Goal: Information Seeking & Learning: Learn about a topic

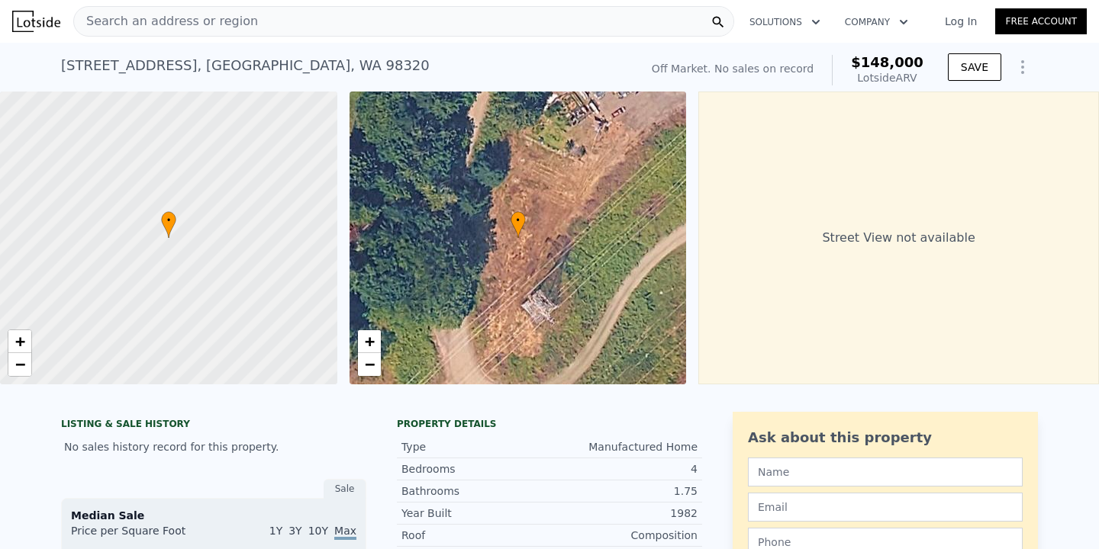
click at [307, 31] on div "Search an address or region" at bounding box center [403, 21] width 661 height 31
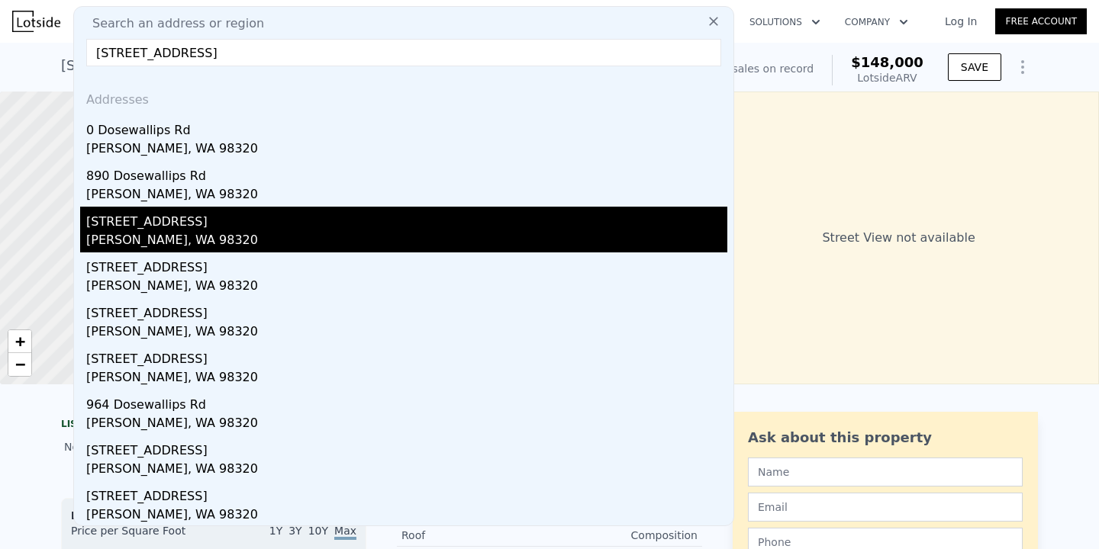
scroll to position [47, 0]
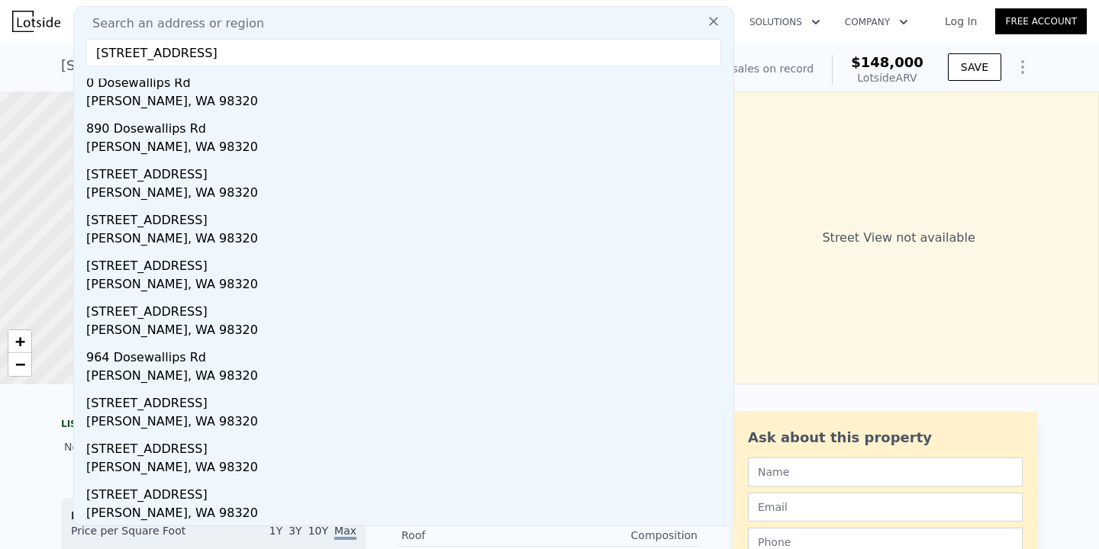
click at [97, 47] on input "[STREET_ADDRESS]" at bounding box center [403, 52] width 635 height 27
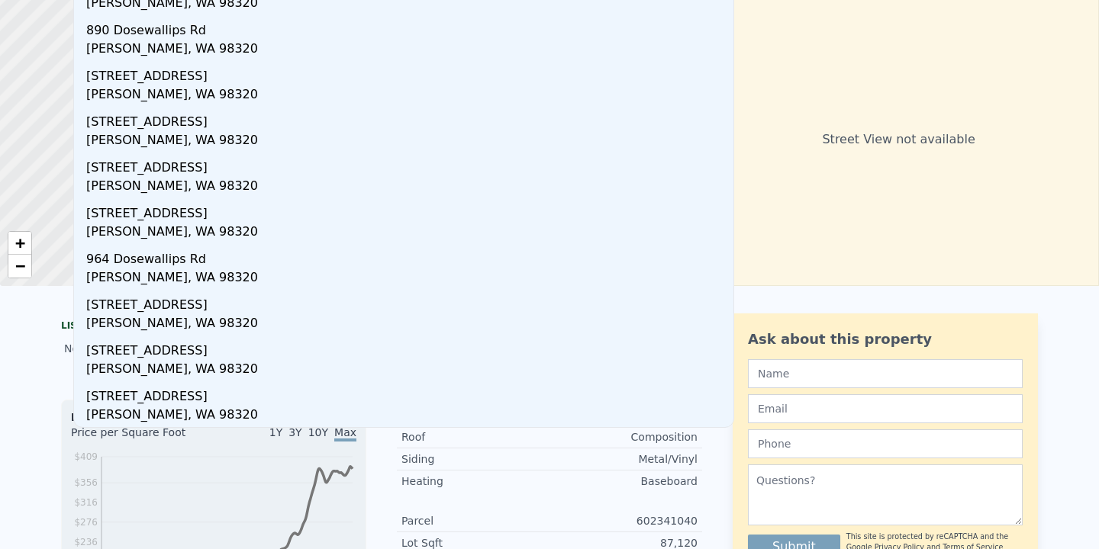
scroll to position [0, 0]
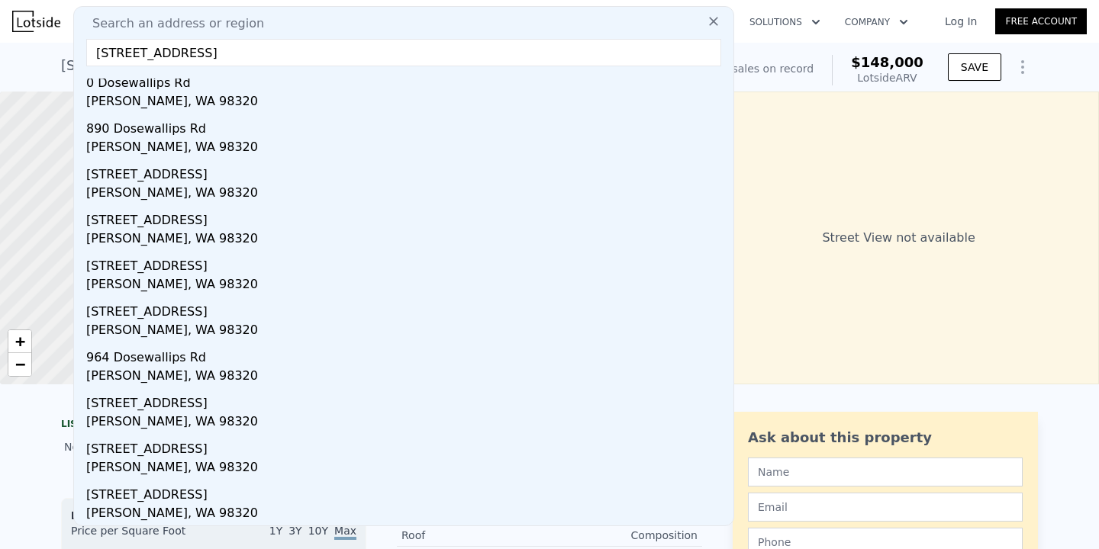
click at [253, 40] on input "[STREET_ADDRESS]" at bounding box center [403, 52] width 635 height 27
paste input "[STREET_ADDRESS][PERSON_NAME][PERSON_NAME]"
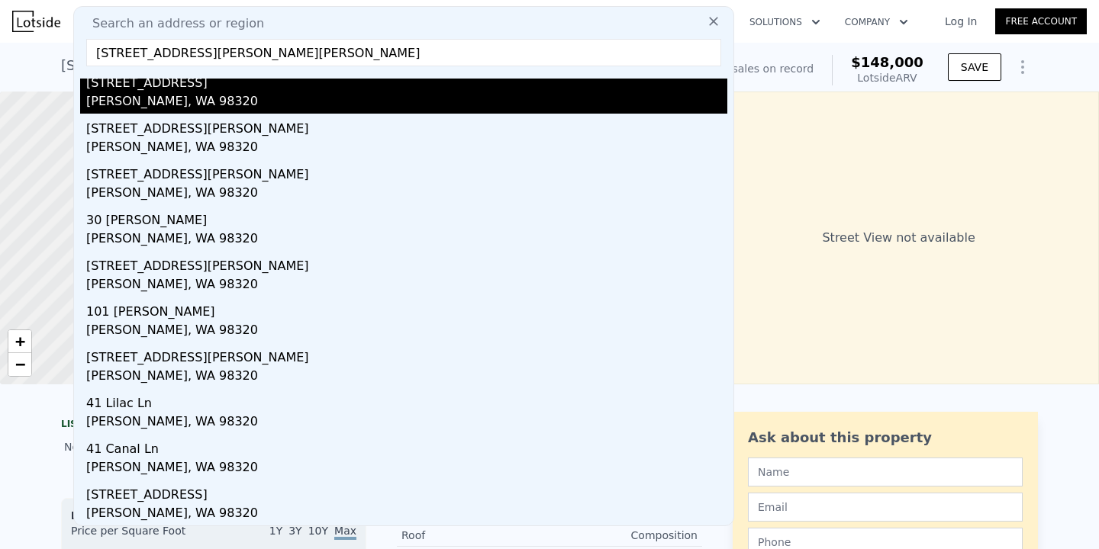
type input "[STREET_ADDRESS][PERSON_NAME][PERSON_NAME]"
click at [250, 92] on div "[STREET_ADDRESS]" at bounding box center [406, 80] width 641 height 24
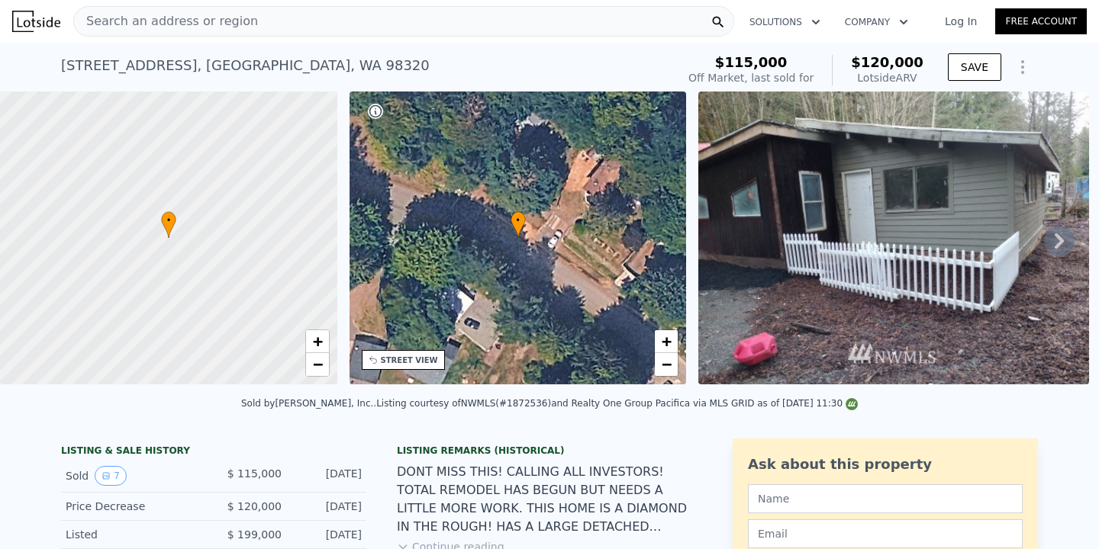
click at [1059, 241] on icon at bounding box center [1059, 241] width 9 height 15
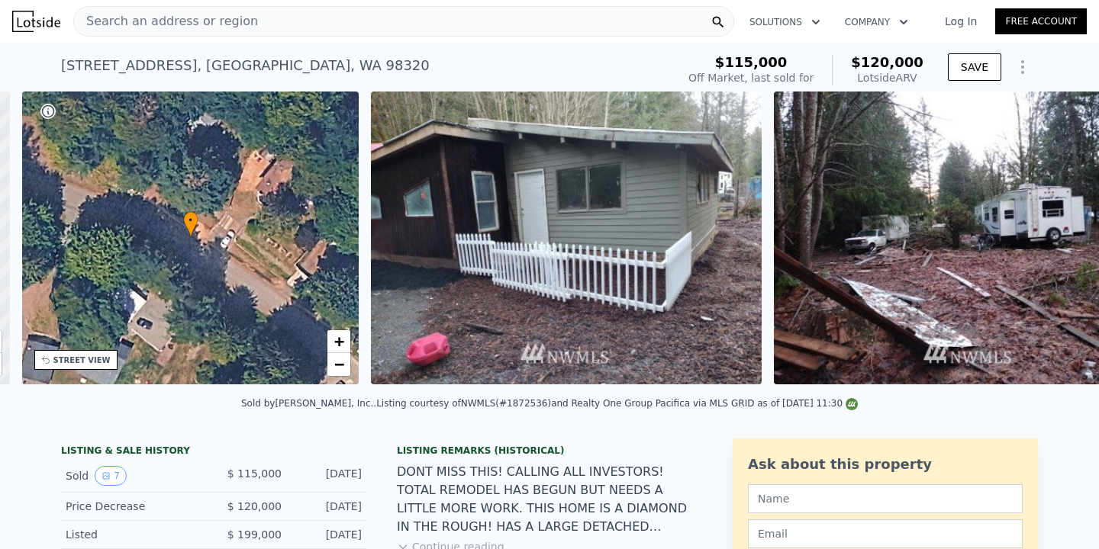
scroll to position [0, 355]
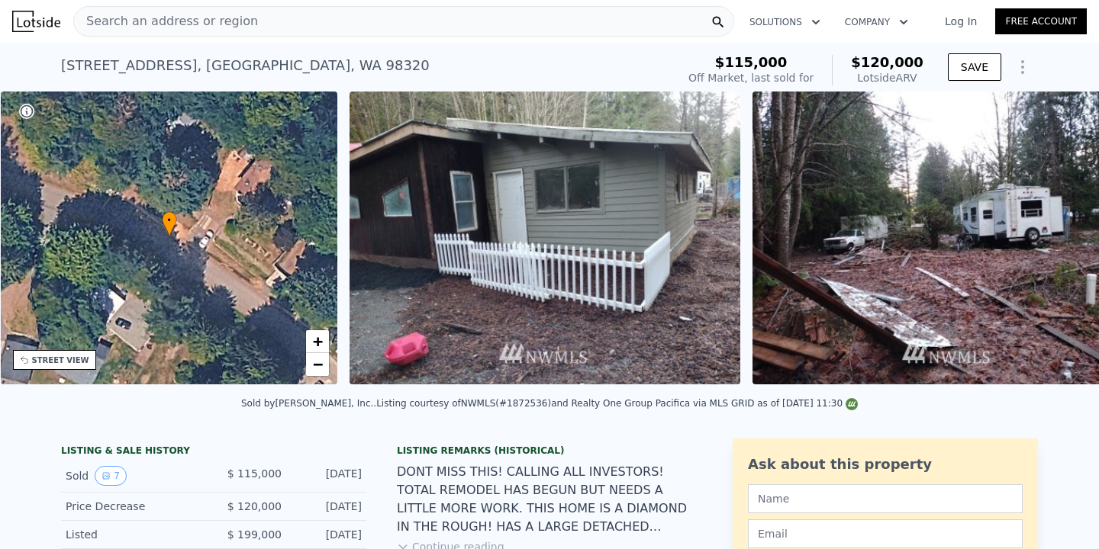
click at [1059, 241] on img at bounding box center [947, 238] width 391 height 293
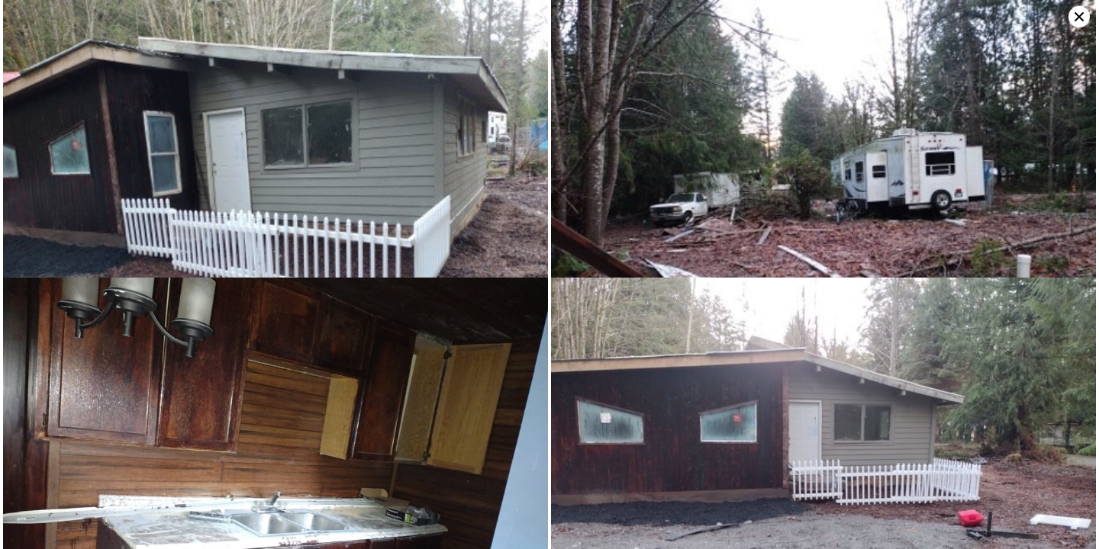
click at [1079, 0] on img at bounding box center [823, 204] width 545 height 409
click at [1079, 9] on icon at bounding box center [1078, 16] width 21 height 21
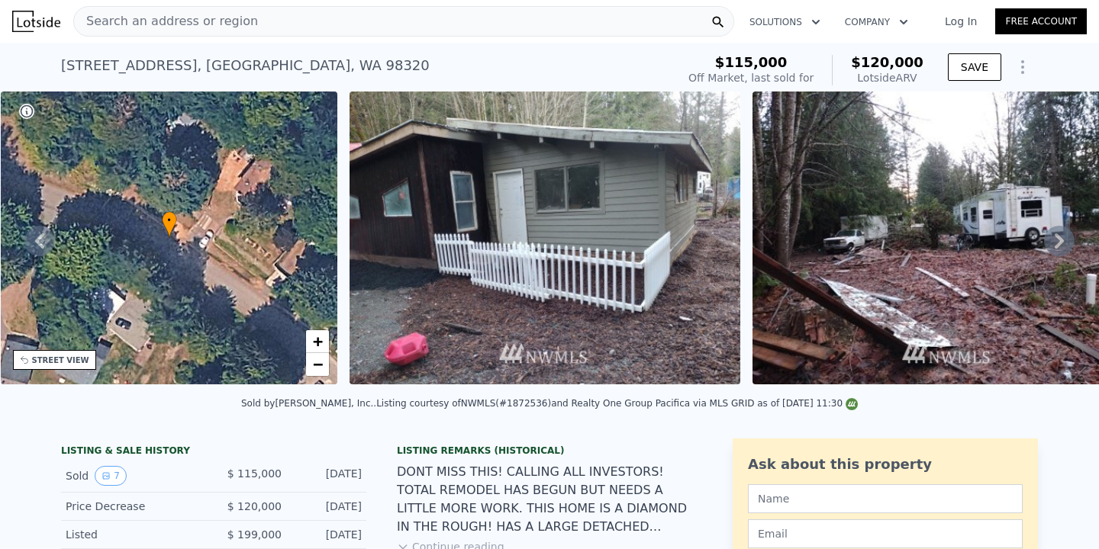
click at [1065, 241] on icon at bounding box center [1059, 241] width 31 height 31
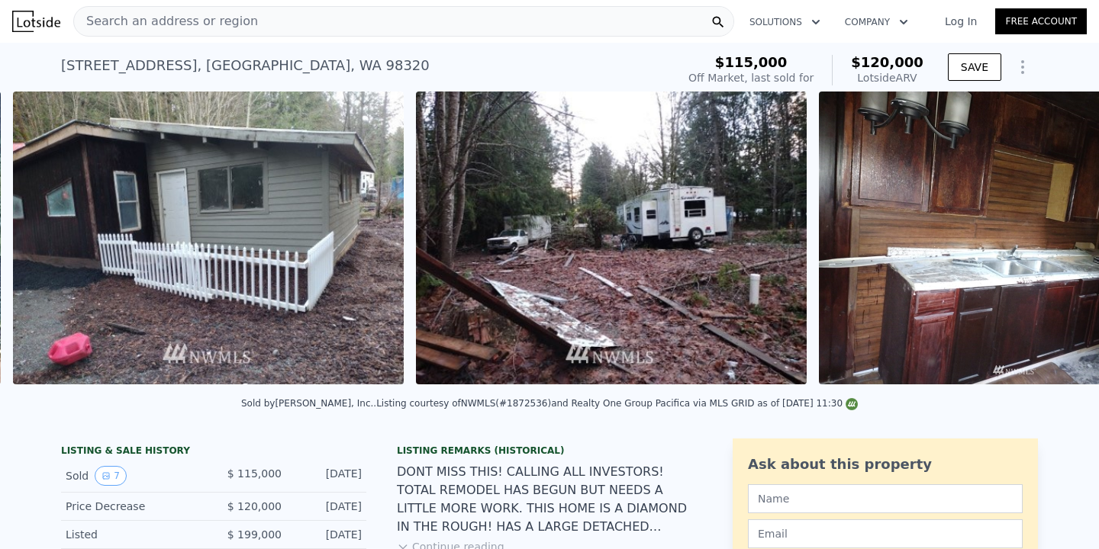
scroll to position [0, 698]
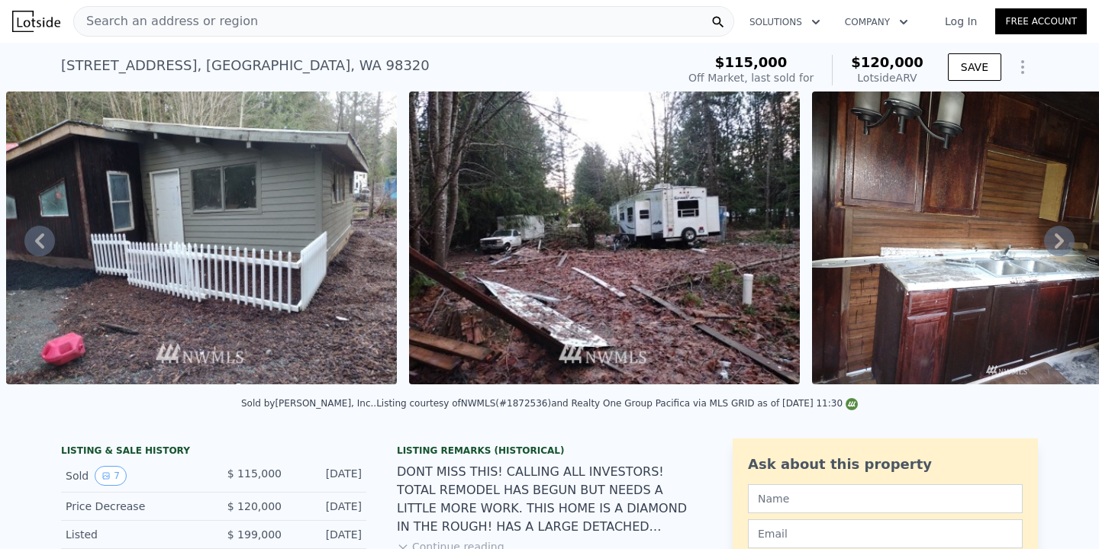
click at [36, 224] on img at bounding box center [201, 238] width 391 height 293
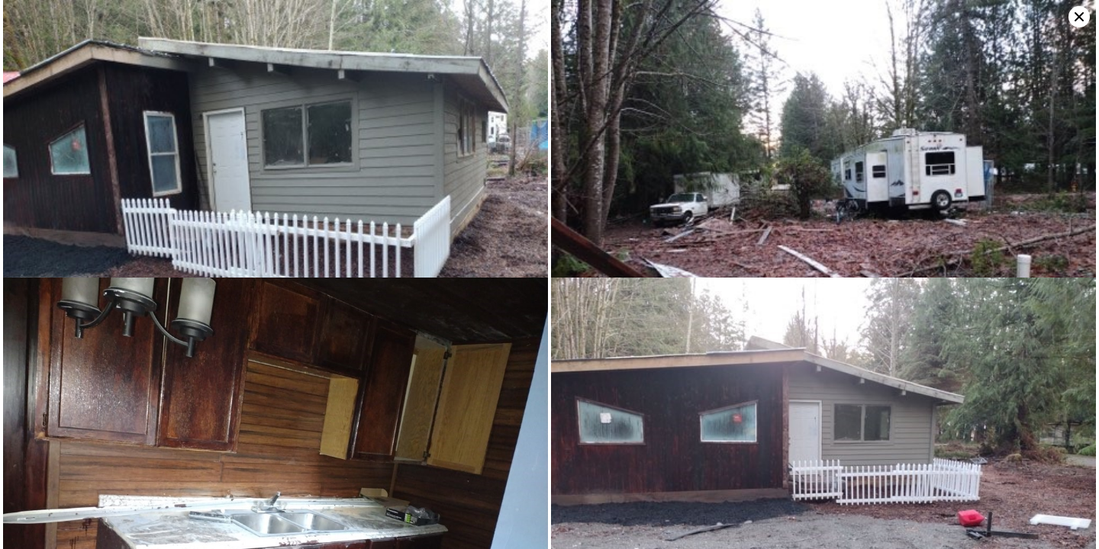
click at [1081, 20] on icon at bounding box center [1078, 16] width 9 height 9
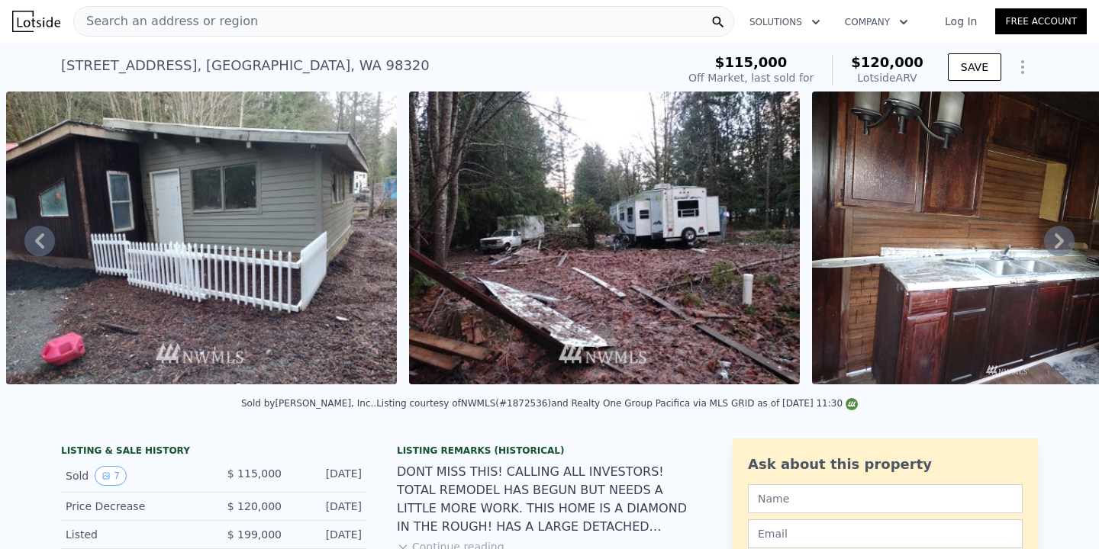
click at [1071, 243] on icon at bounding box center [1059, 241] width 31 height 31
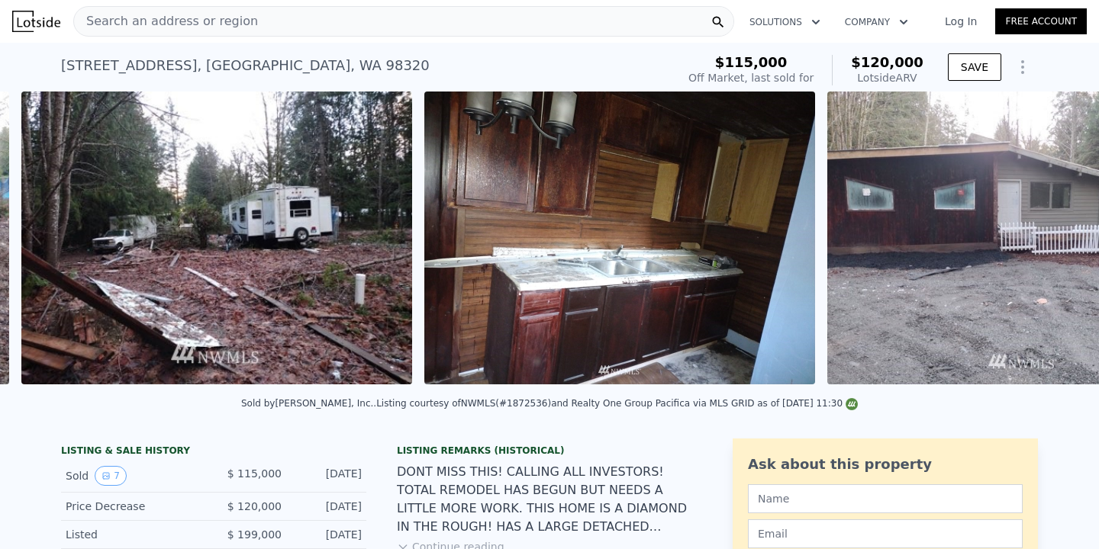
scroll to position [0, 1101]
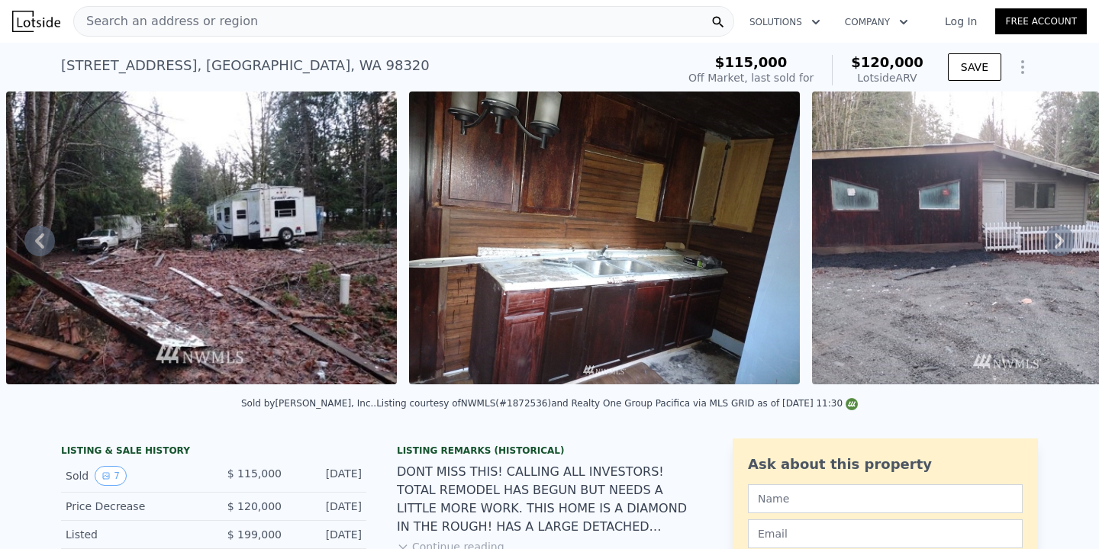
click at [1071, 243] on icon at bounding box center [1059, 241] width 31 height 31
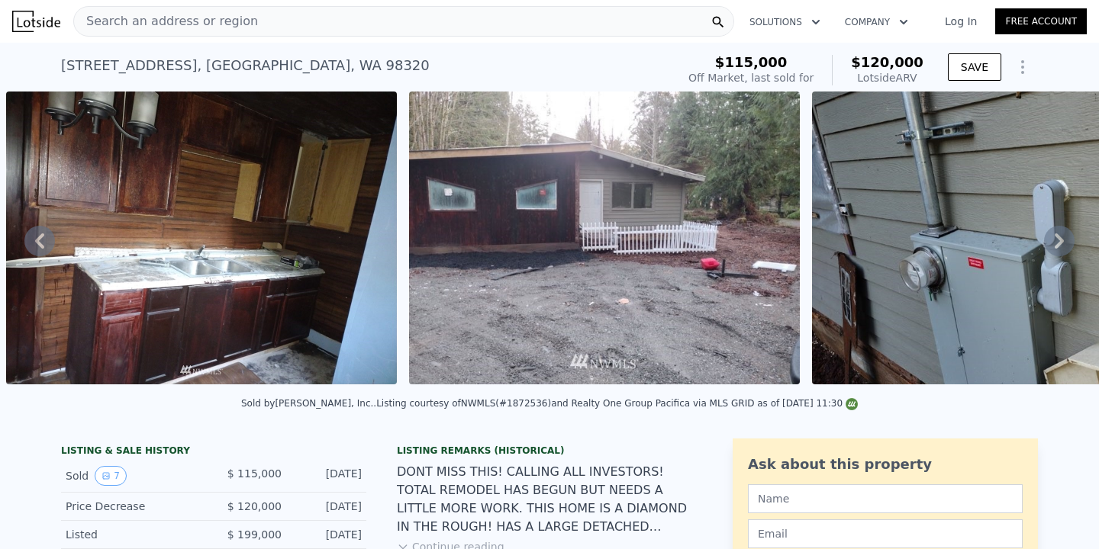
click at [1067, 243] on icon at bounding box center [1059, 241] width 31 height 31
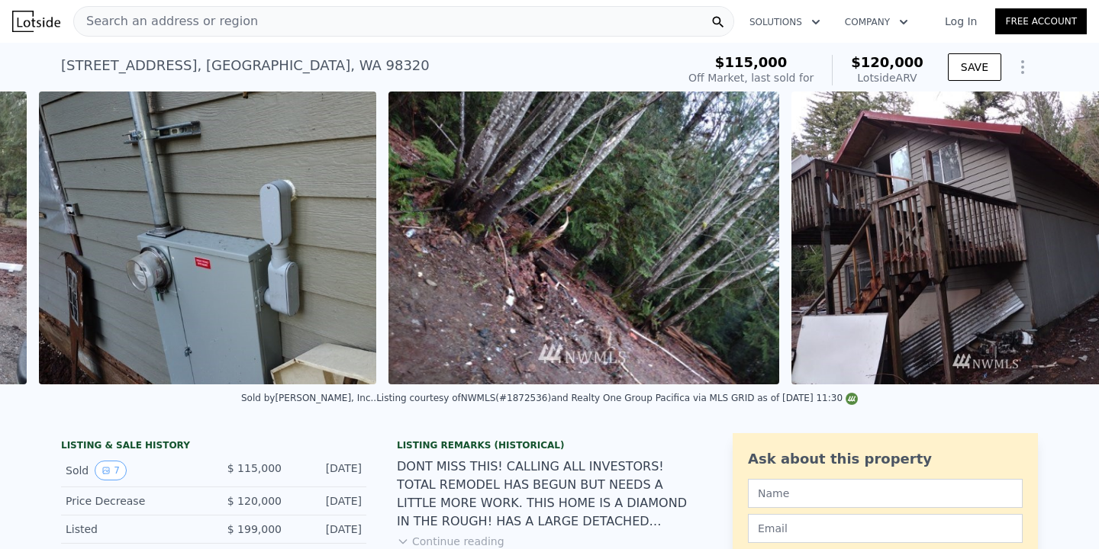
scroll to position [0, 2310]
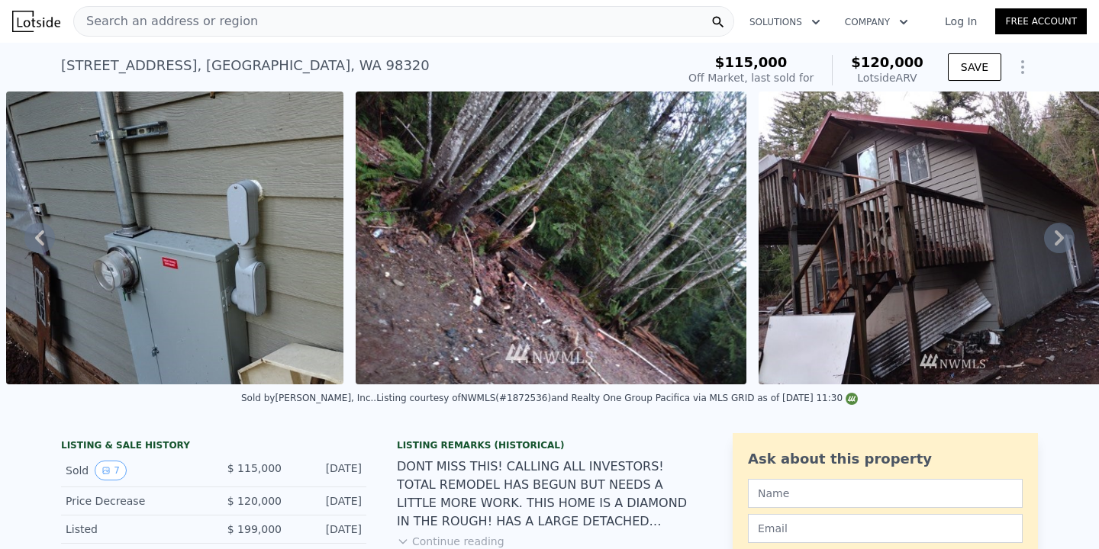
click at [37, 231] on icon at bounding box center [39, 238] width 31 height 31
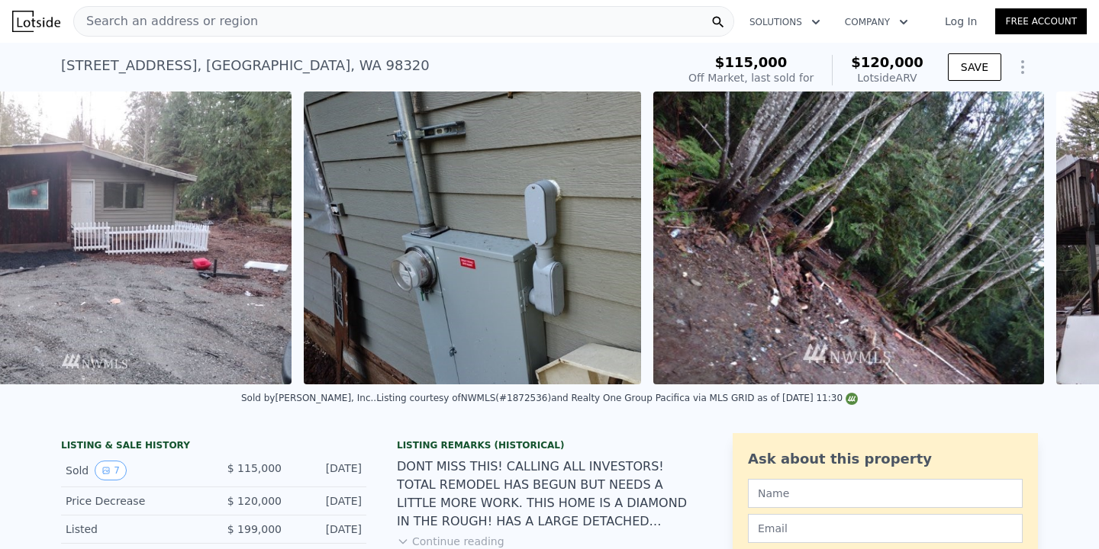
scroll to position [0, 1907]
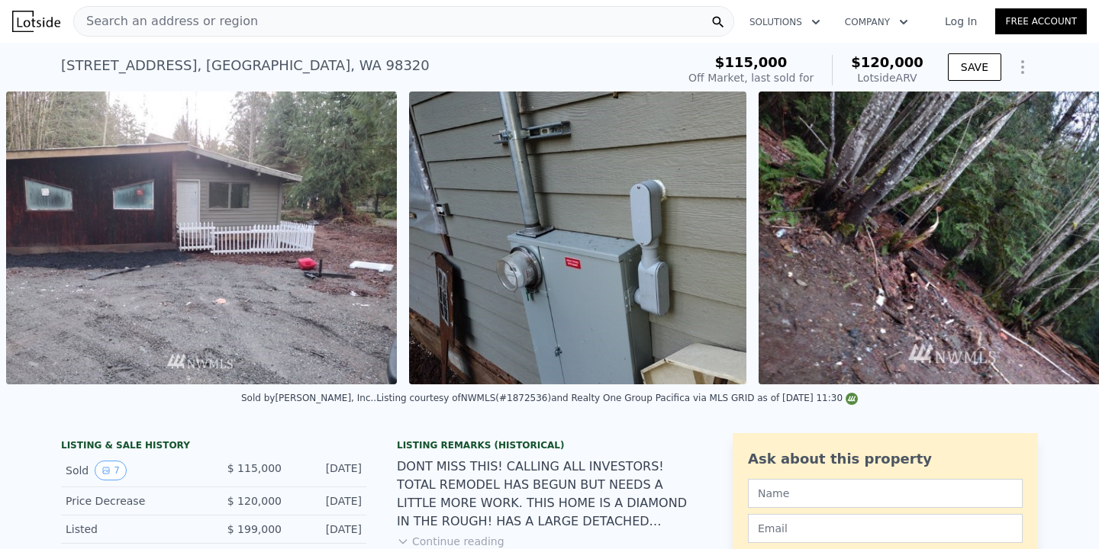
click at [44, 237] on div "• + − • + − STREET VIEW ← Move left → Move right ↑ Move up ↓ Move down + Zoom i…" at bounding box center [549, 238] width 1099 height 293
click at [44, 237] on icon at bounding box center [39, 238] width 31 height 31
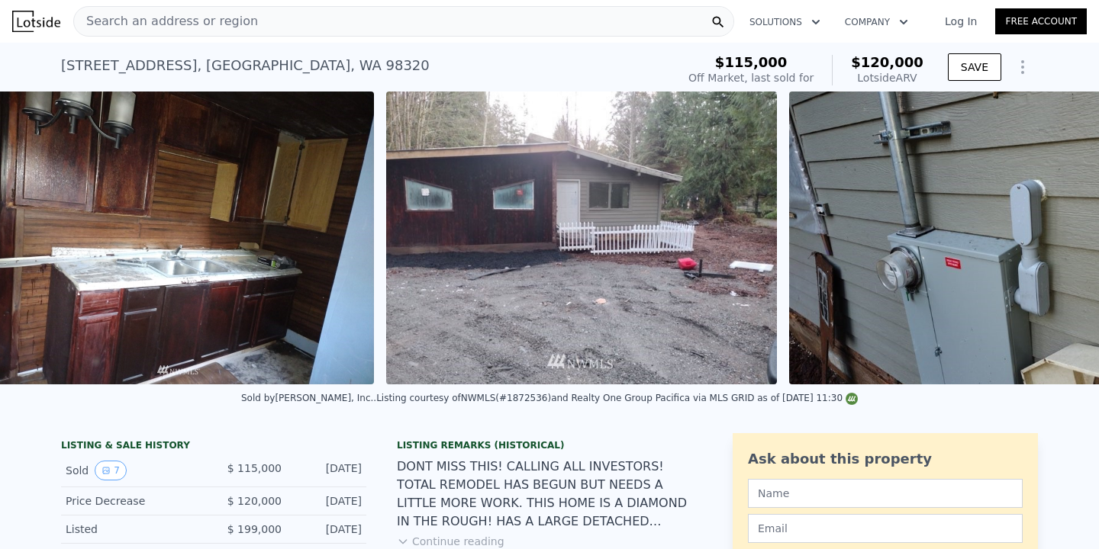
scroll to position [0, 1504]
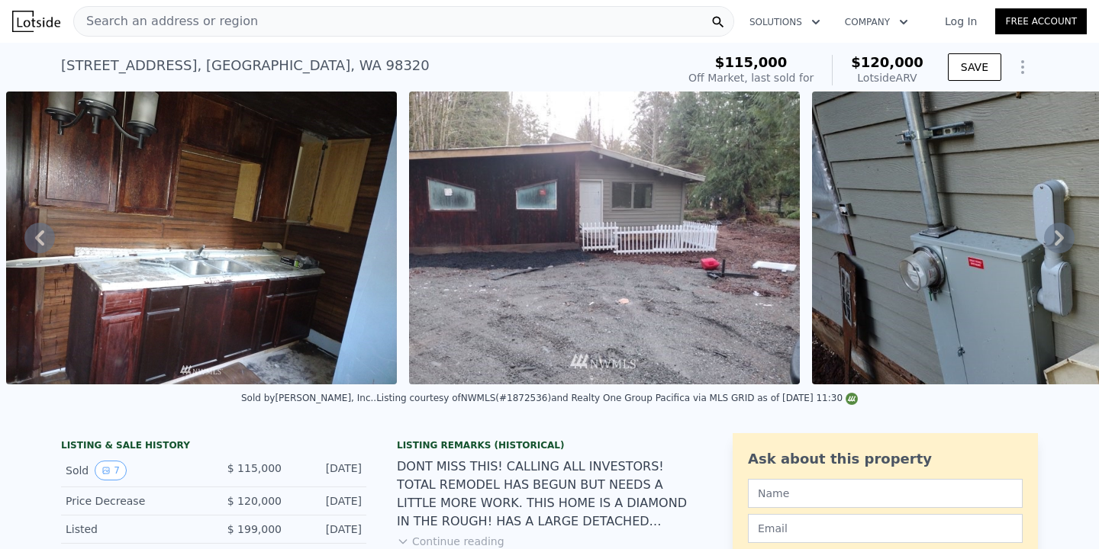
click at [44, 237] on icon at bounding box center [39, 238] width 31 height 31
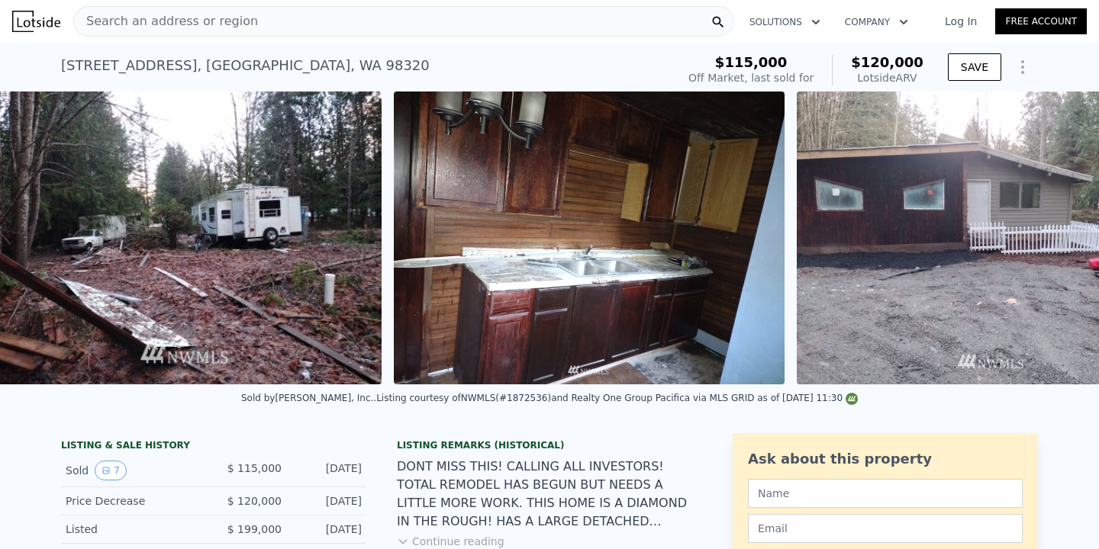
scroll to position [0, 1101]
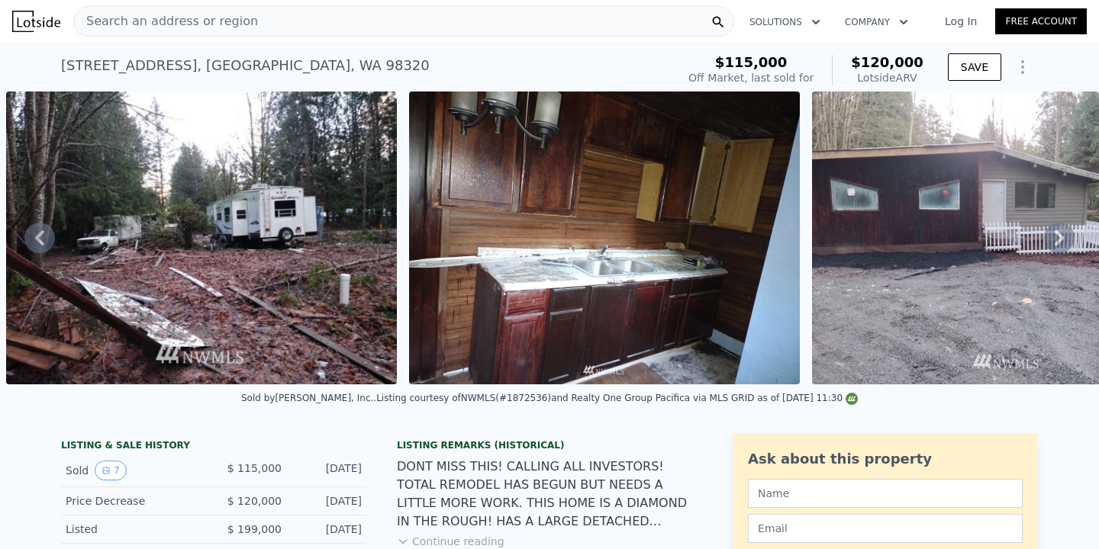
click at [30, 237] on icon at bounding box center [39, 238] width 31 height 31
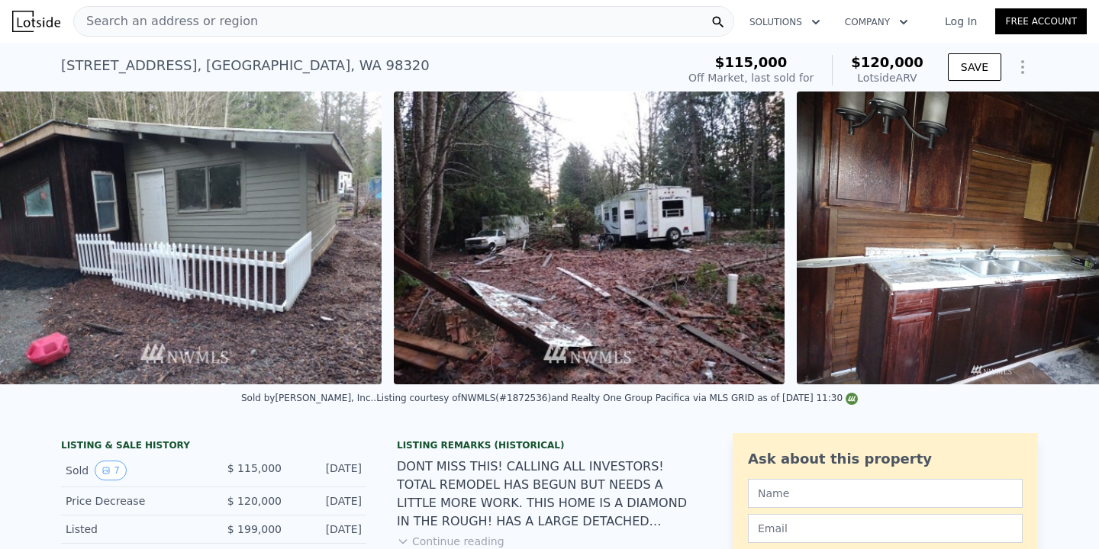
scroll to position [0, 698]
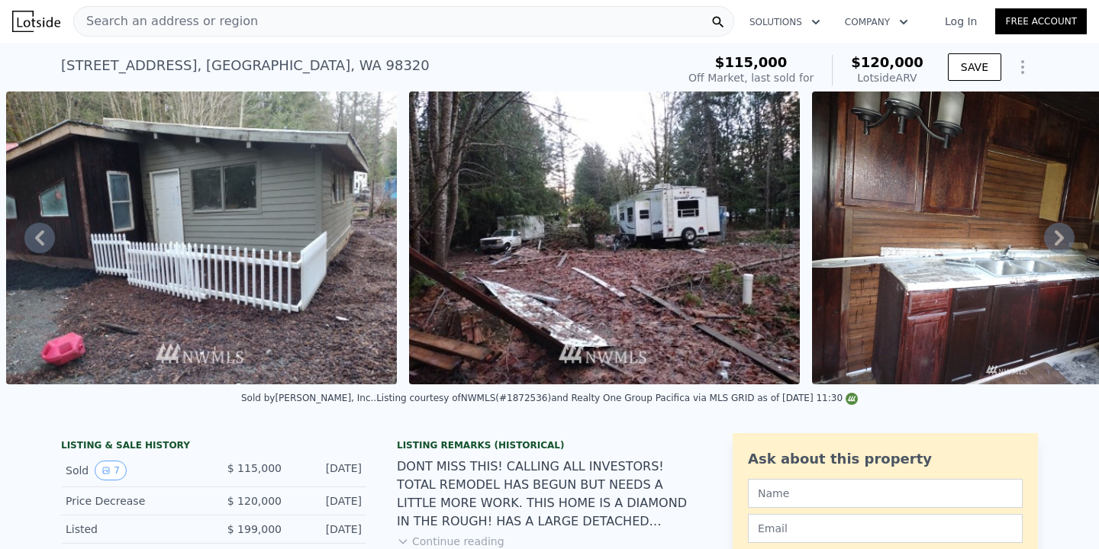
click at [1065, 242] on icon at bounding box center [1059, 238] width 31 height 31
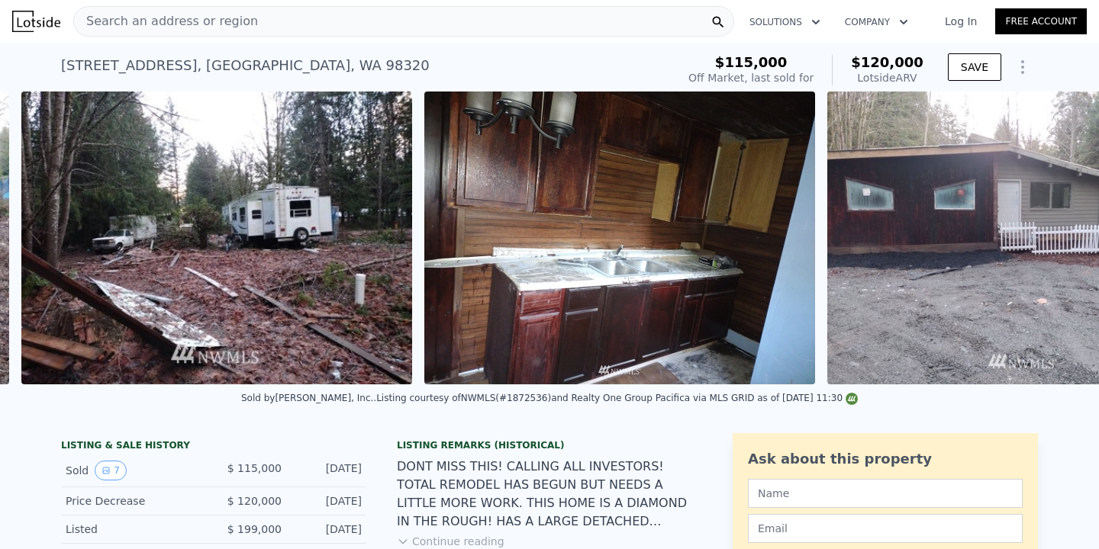
scroll to position [0, 1101]
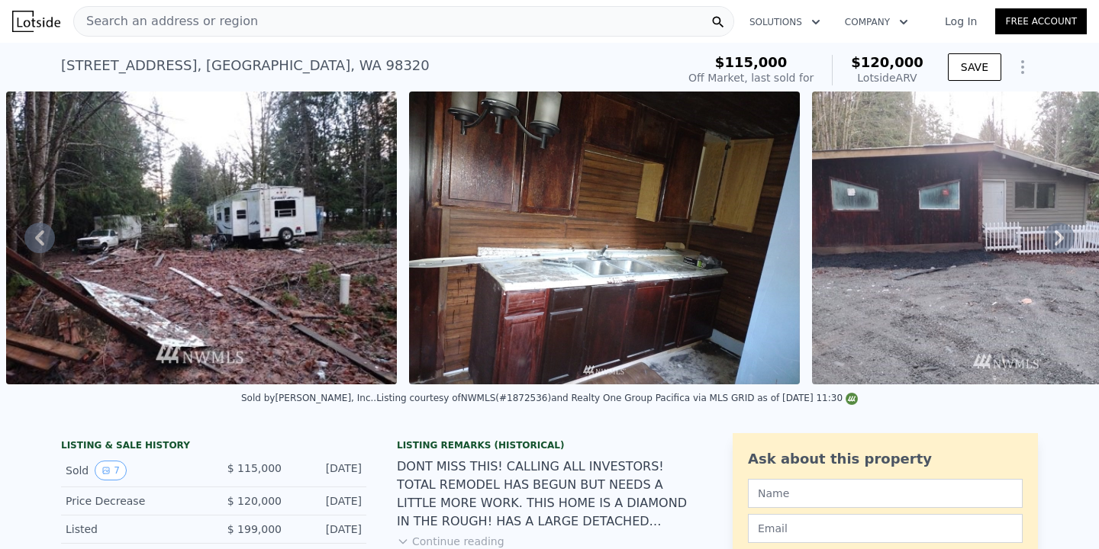
click at [1065, 240] on icon at bounding box center [1059, 238] width 31 height 31
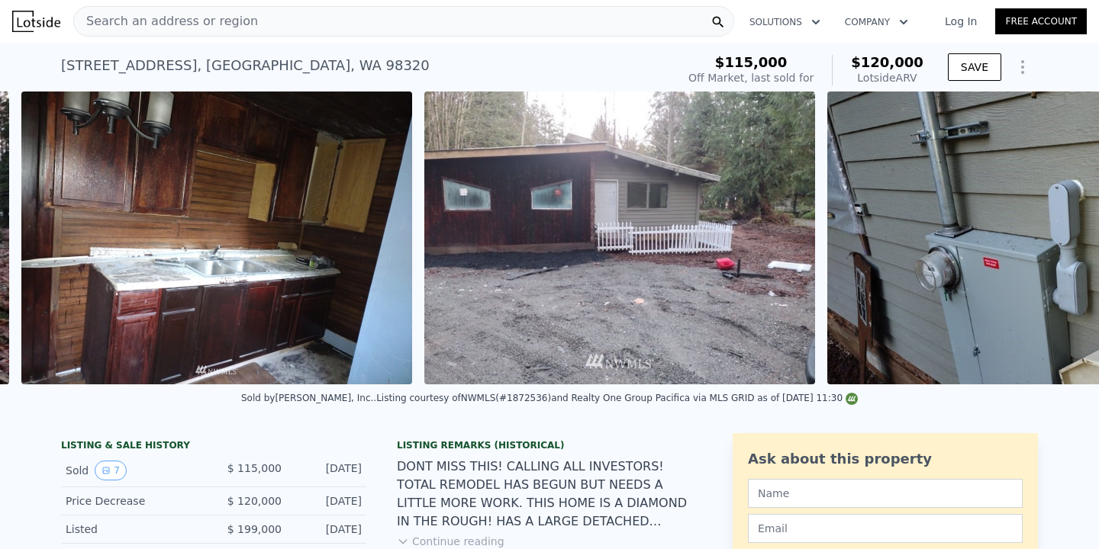
scroll to position [0, 1504]
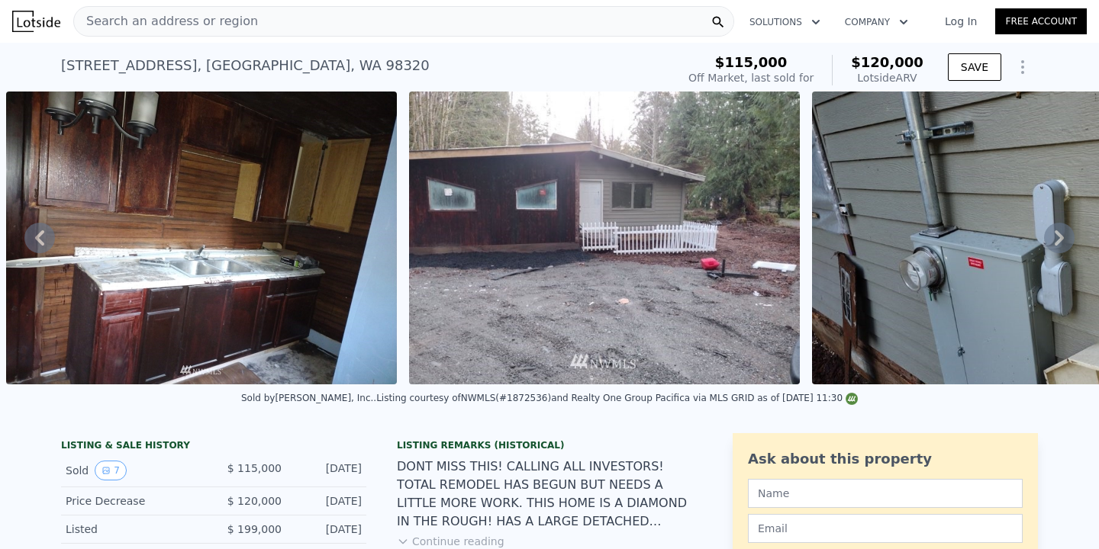
click at [1065, 240] on icon at bounding box center [1059, 238] width 31 height 31
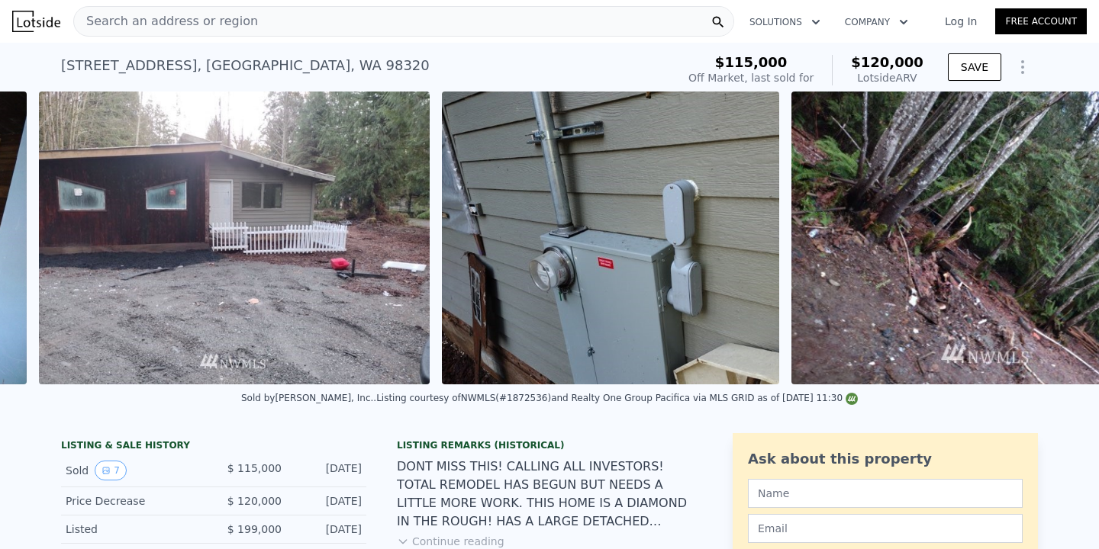
scroll to position [0, 1907]
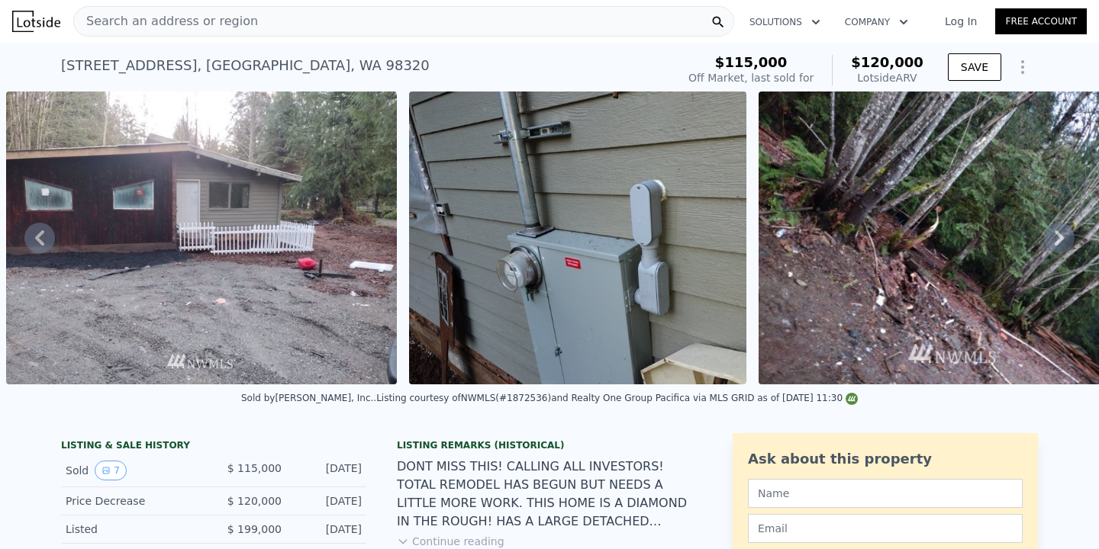
click at [1054, 243] on icon at bounding box center [1059, 238] width 31 height 31
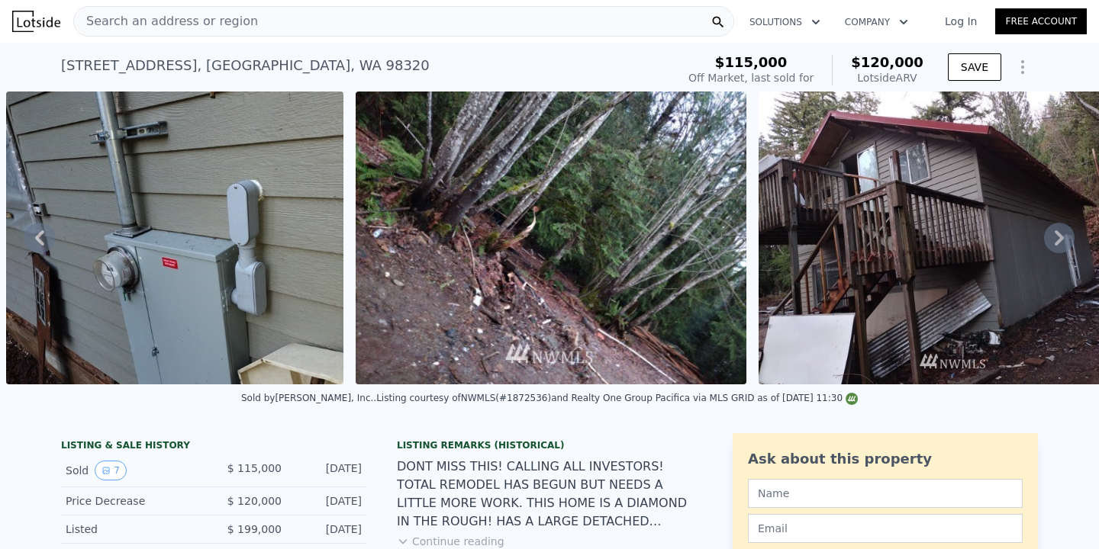
click at [1054, 243] on icon at bounding box center [1059, 238] width 31 height 31
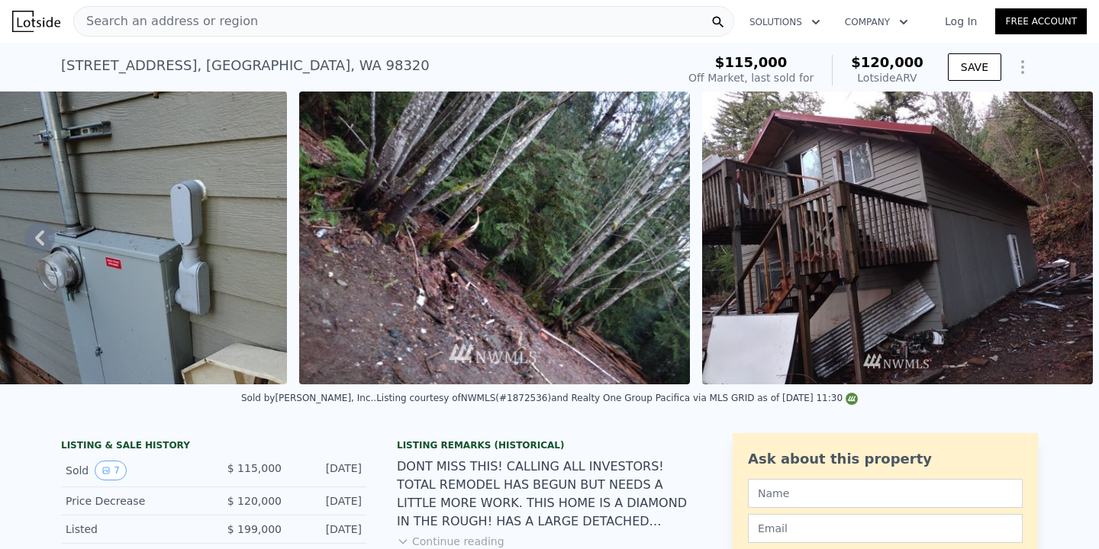
click at [1047, 243] on img at bounding box center [897, 238] width 391 height 293
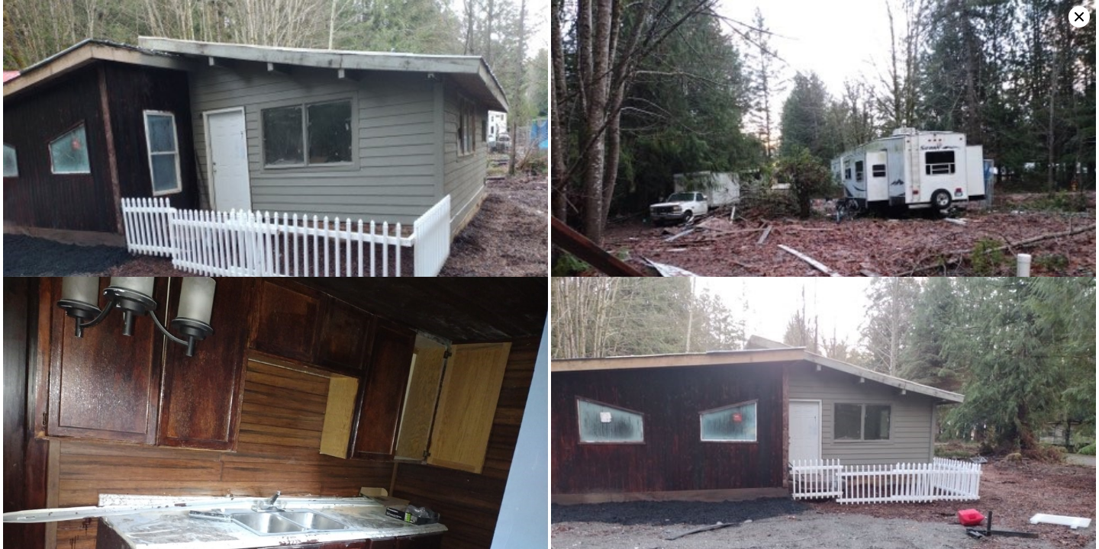
scroll to position [0, 0]
click at [1071, 22] on icon at bounding box center [1078, 16] width 21 height 21
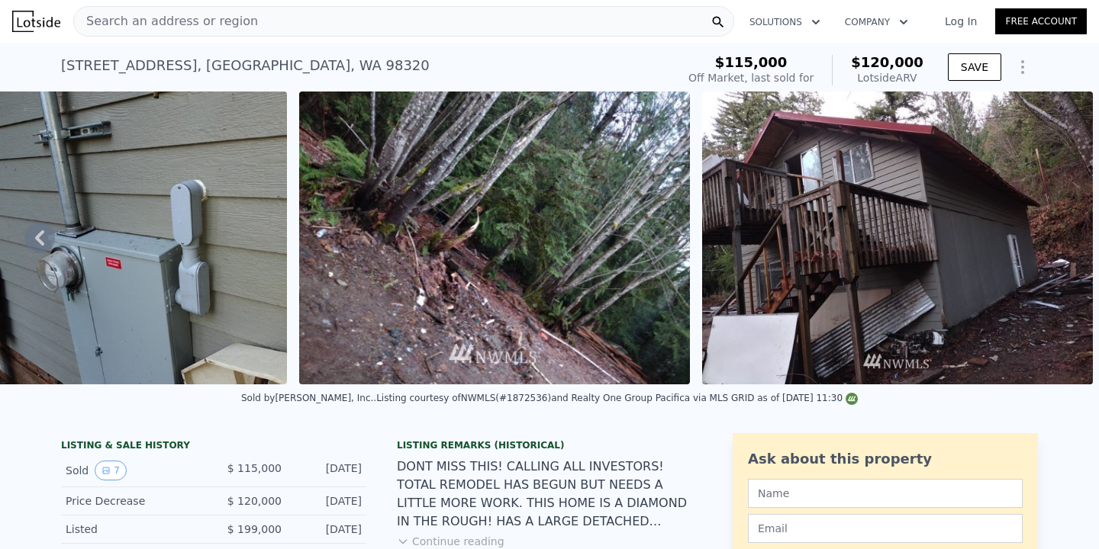
click at [48, 240] on icon at bounding box center [39, 238] width 31 height 31
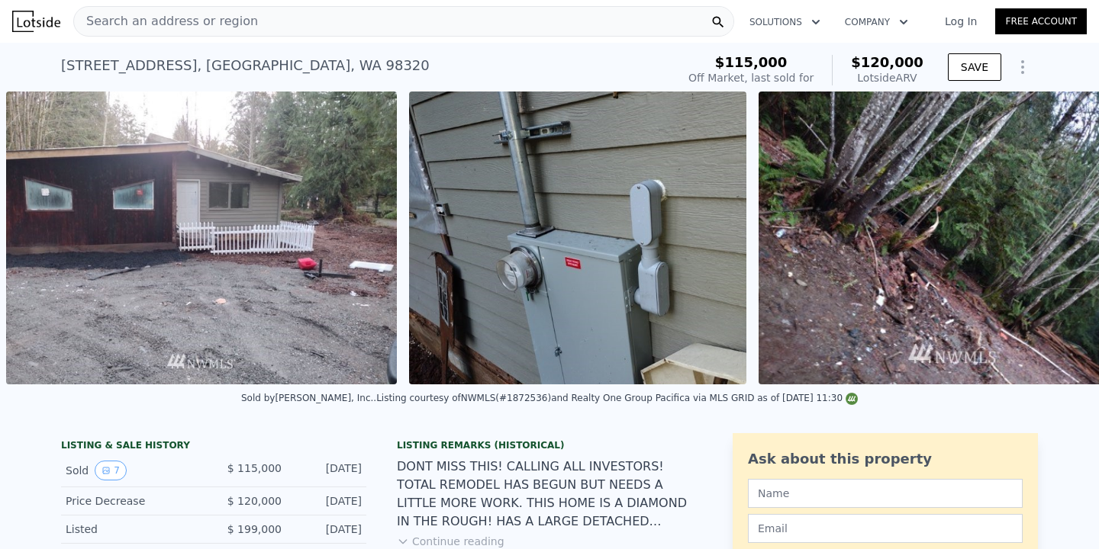
scroll to position [0, 1907]
click at [49, 240] on icon at bounding box center [39, 238] width 31 height 31
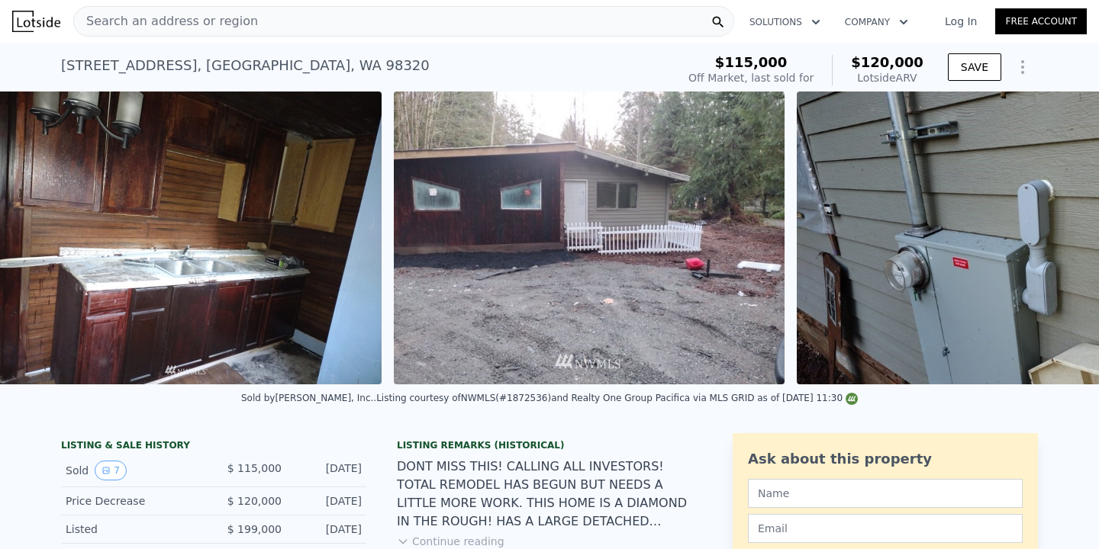
scroll to position [0, 1504]
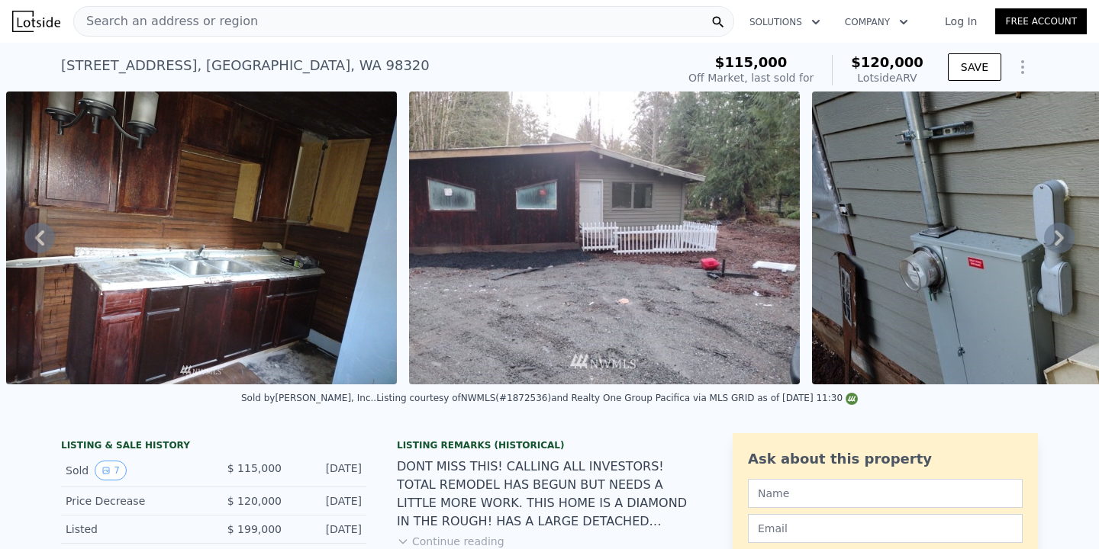
click at [40, 238] on icon at bounding box center [39, 238] width 31 height 31
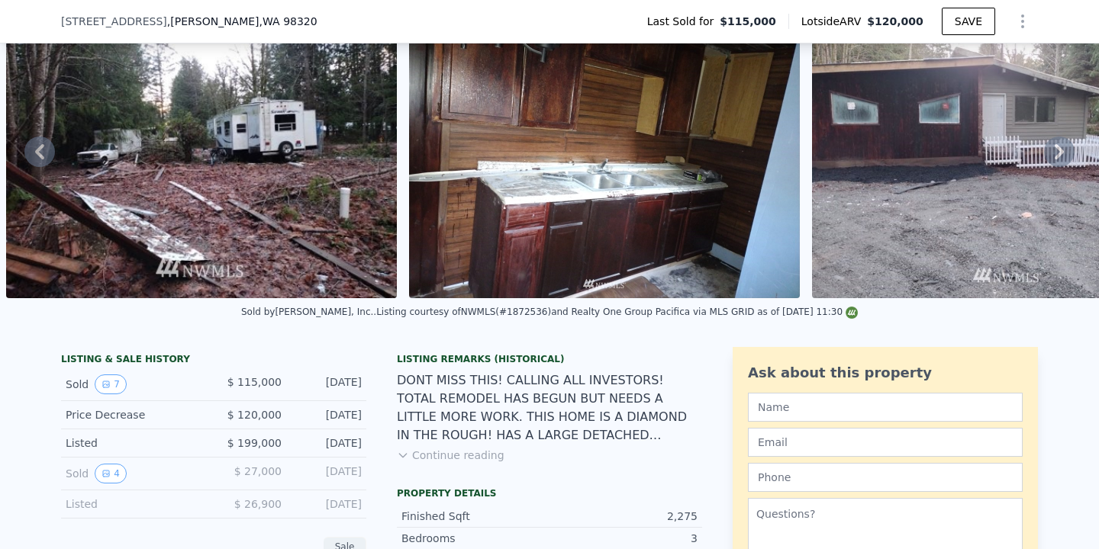
scroll to position [0, 0]
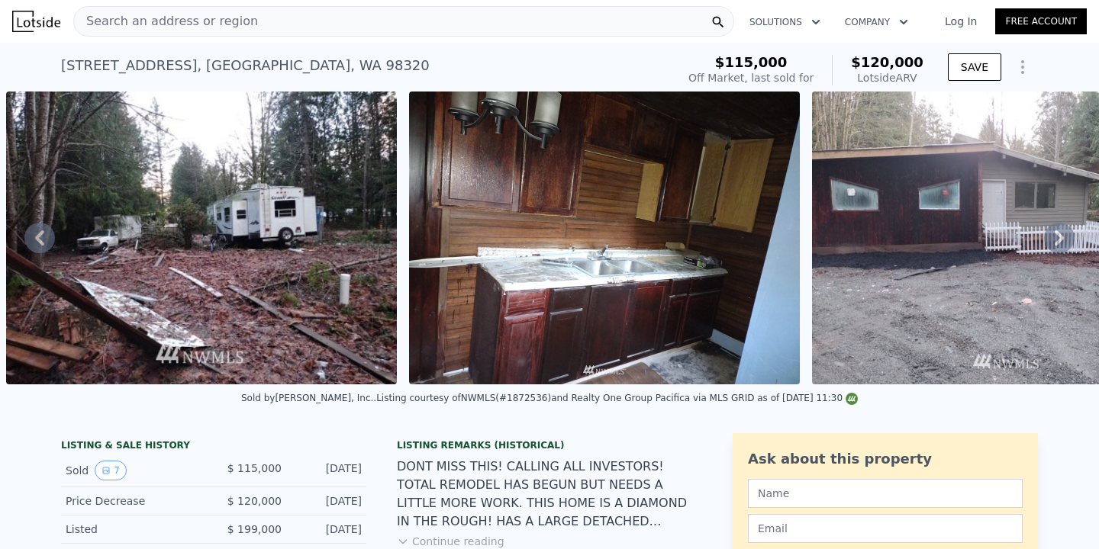
click at [1048, 243] on icon at bounding box center [1059, 238] width 31 height 31
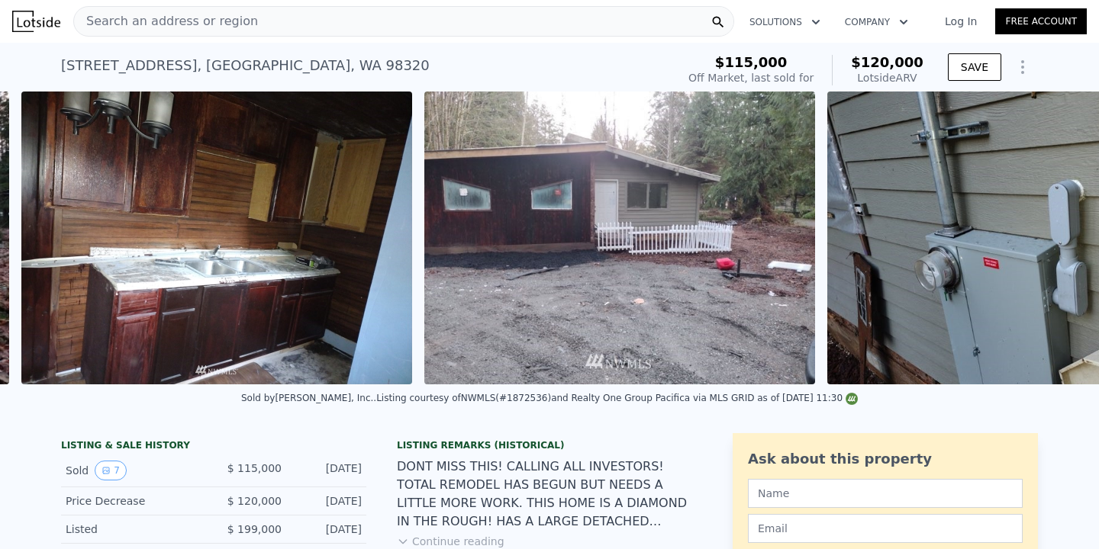
scroll to position [0, 1504]
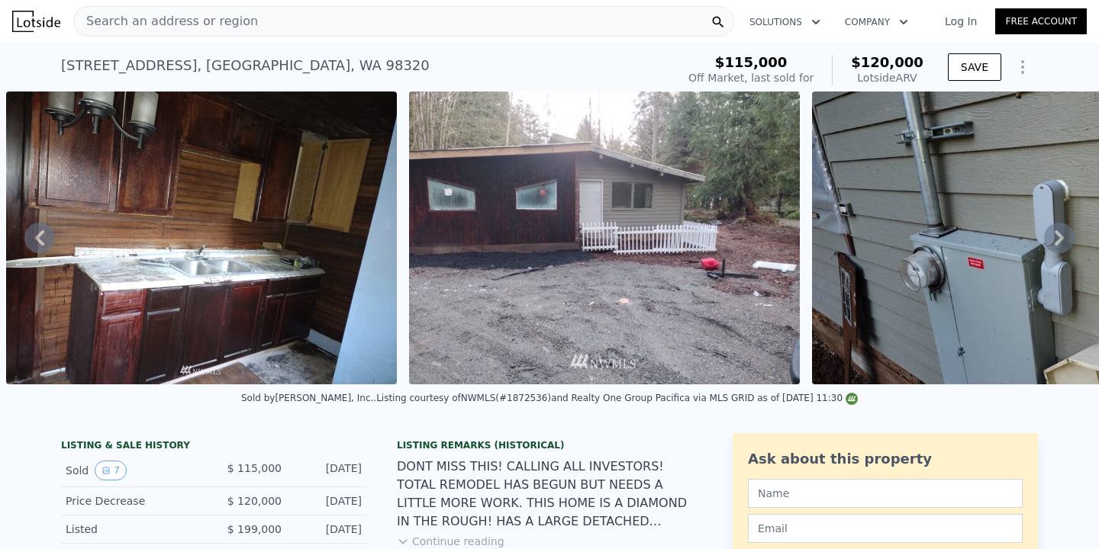
click at [1058, 237] on icon at bounding box center [1059, 238] width 31 height 31
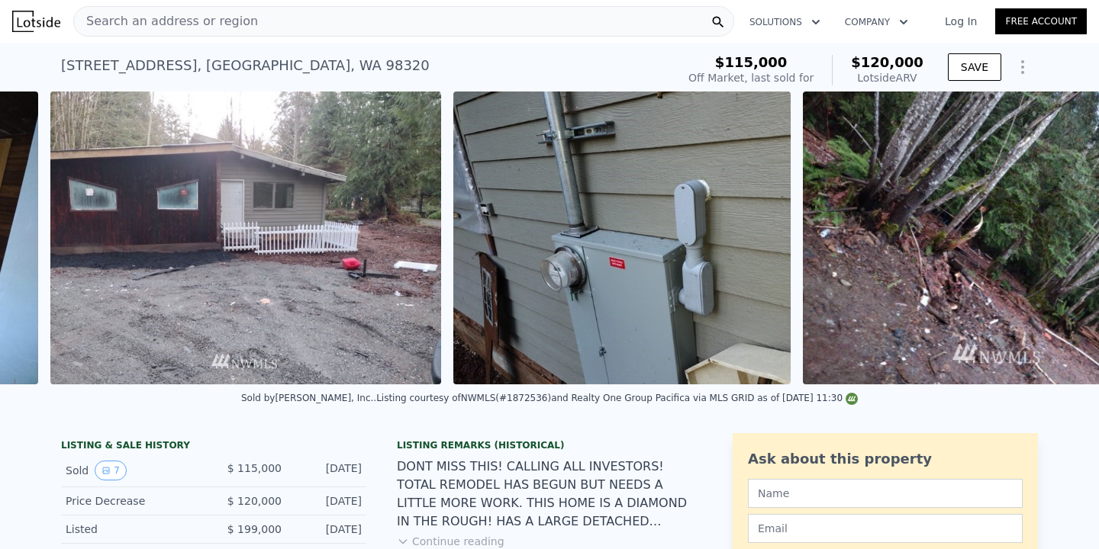
scroll to position [0, 1907]
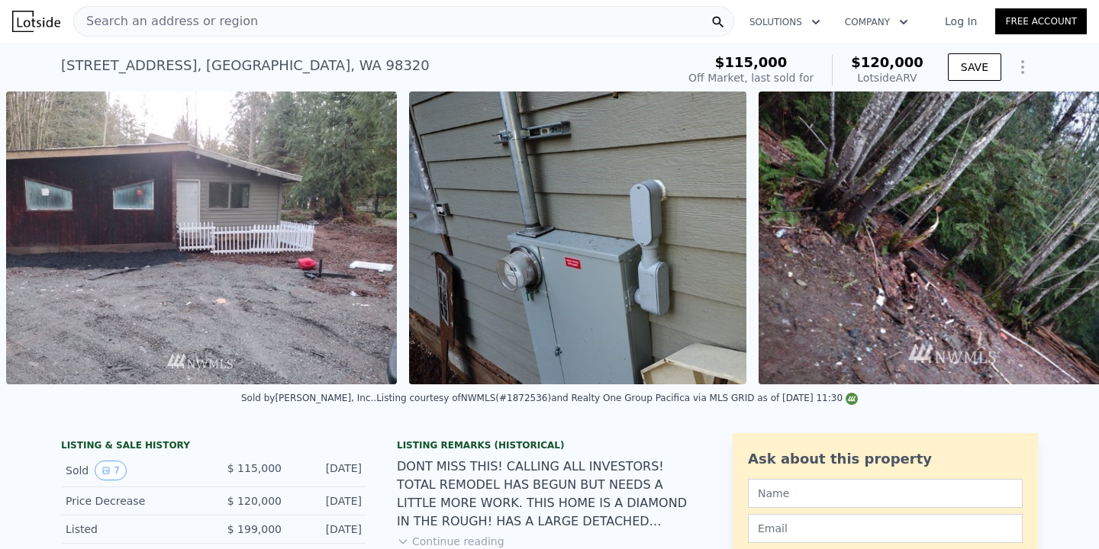
click at [1058, 237] on img at bounding box center [954, 238] width 391 height 293
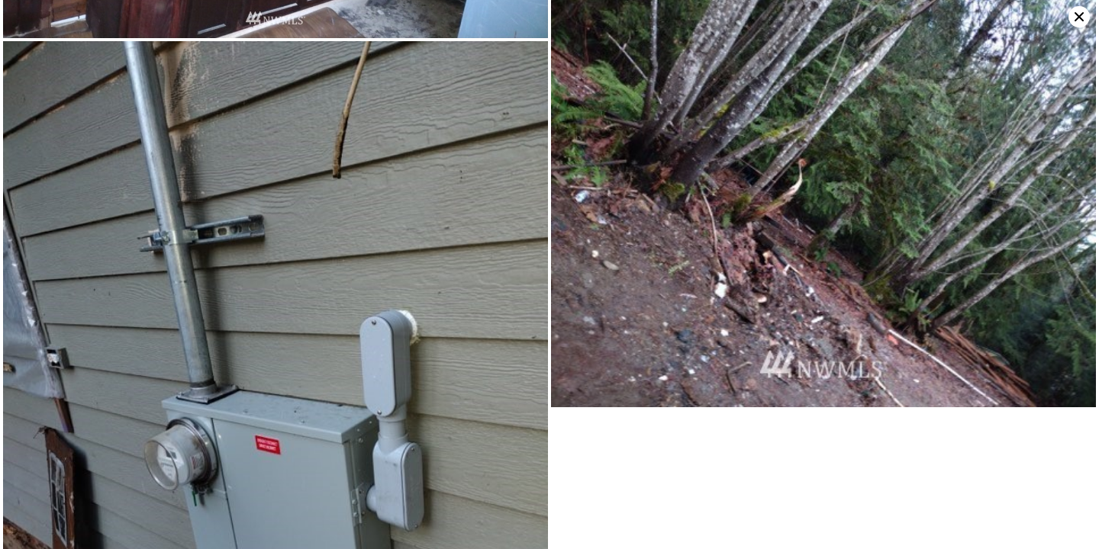
scroll to position [647, 0]
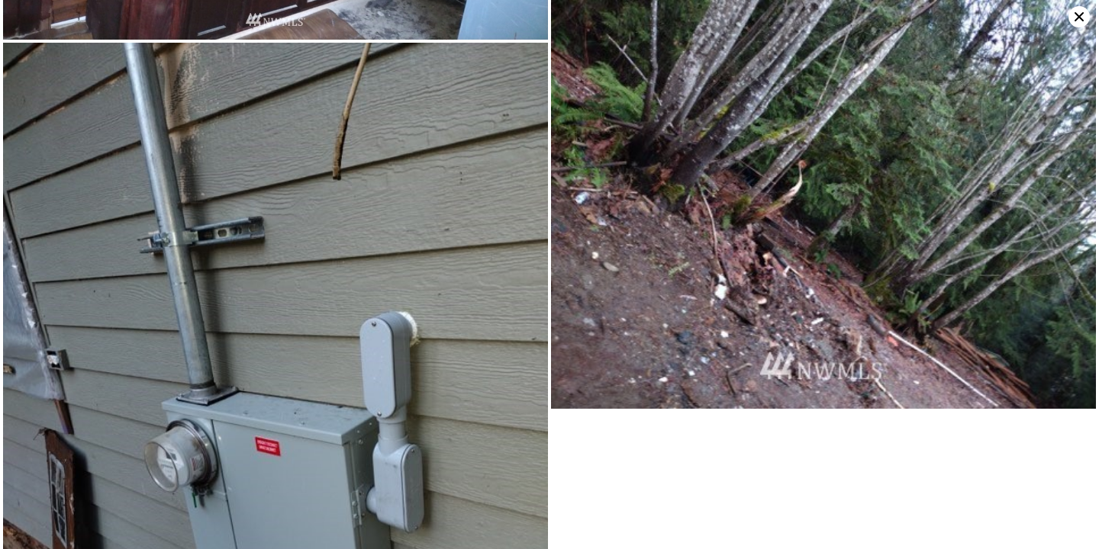
click at [1084, 17] on icon at bounding box center [1078, 16] width 21 height 21
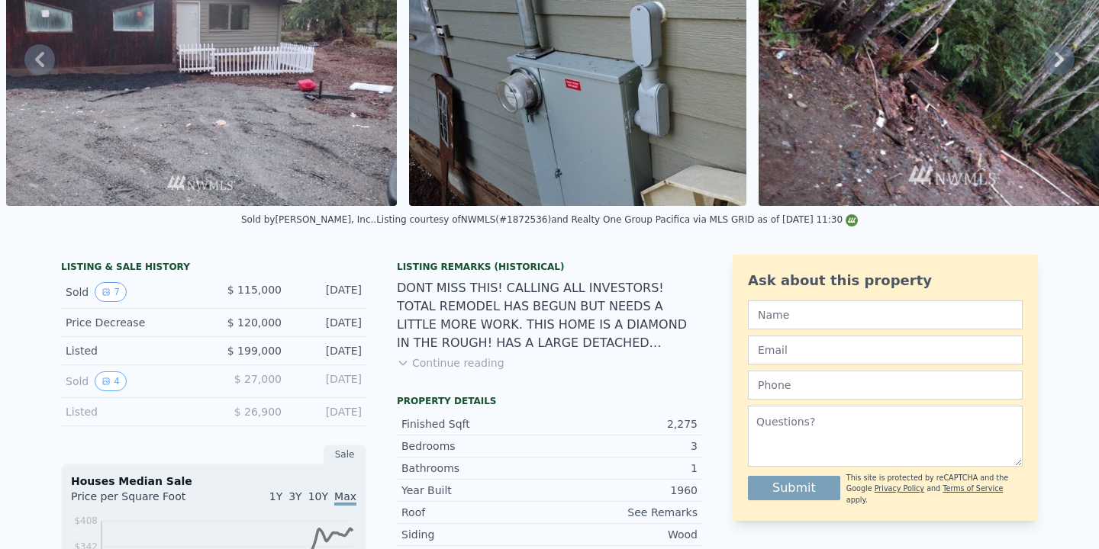
scroll to position [0, 0]
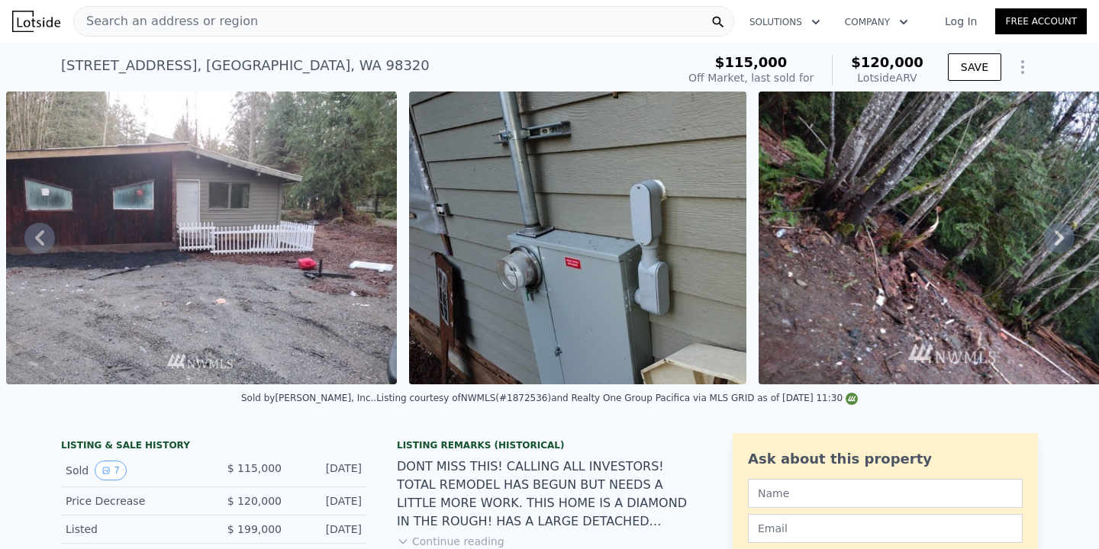
click at [41, 249] on icon at bounding box center [39, 238] width 31 height 31
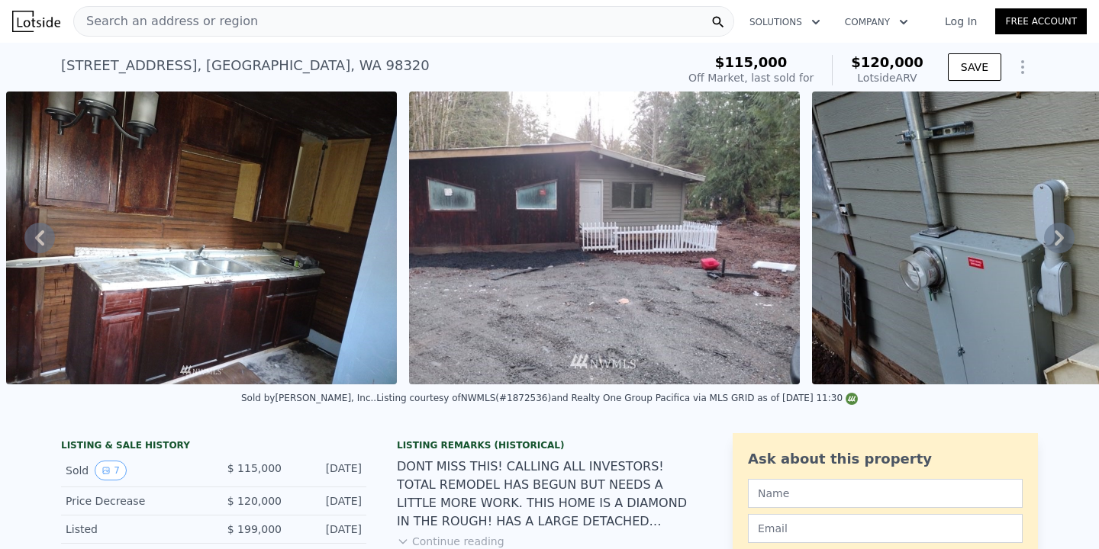
click at [47, 244] on icon at bounding box center [39, 238] width 31 height 31
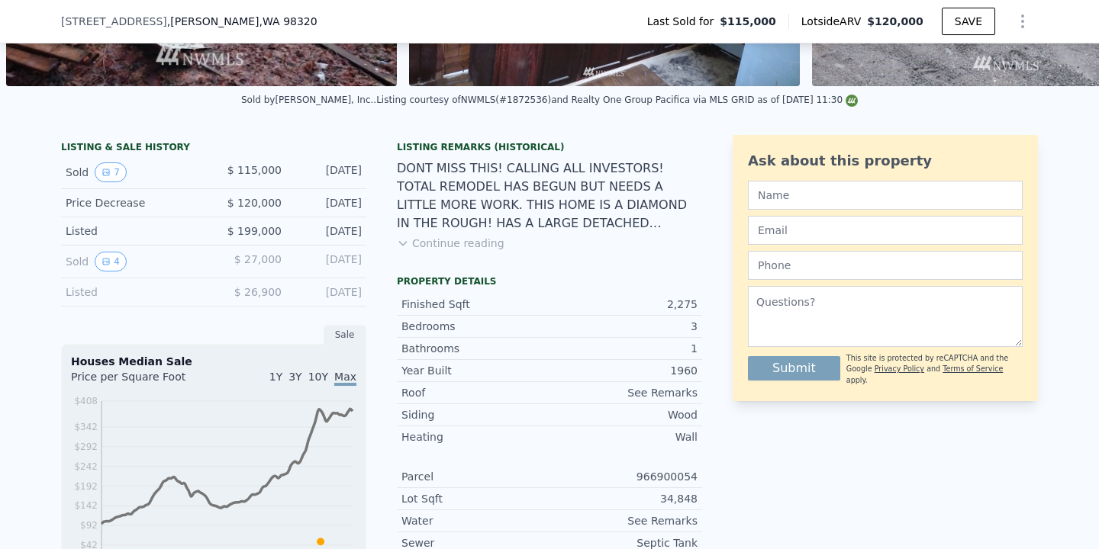
scroll to position [292, 0]
click at [449, 254] on div "Listing Remarks (Historical) DONT MISS THIS! CALLING ALL INVESTORS! TOTAL REMOD…" at bounding box center [549, 206] width 305 height 128
click at [451, 247] on button "Continue reading" at bounding box center [451, 244] width 108 height 15
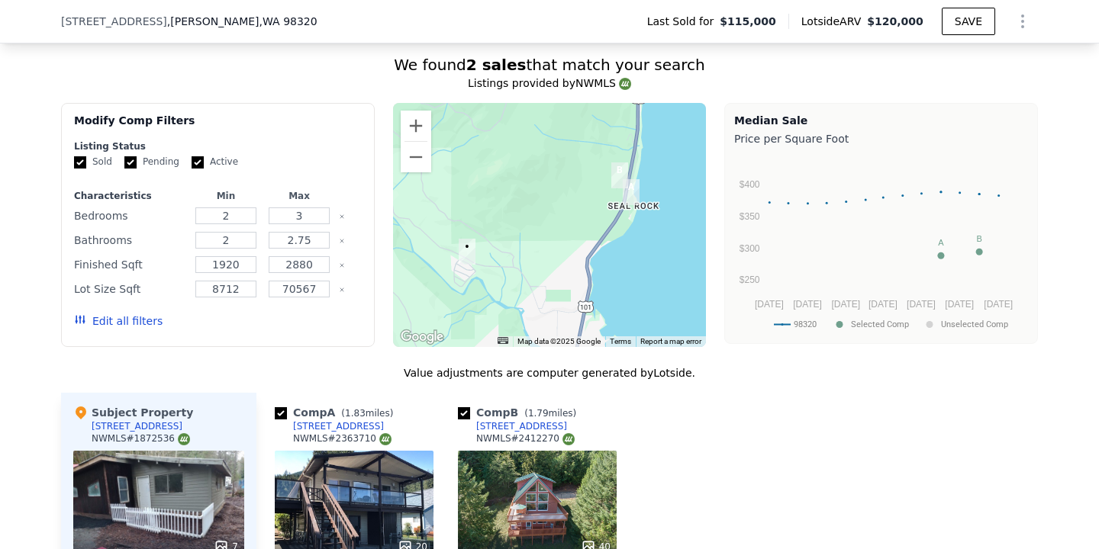
scroll to position [1478, 0]
